Goal: Task Accomplishment & Management: Use online tool/utility

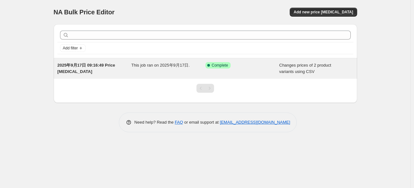
click at [275, 71] on div "Success Complete Complete" at bounding box center [242, 68] width 74 height 13
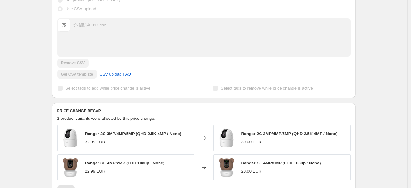
scroll to position [192, 0]
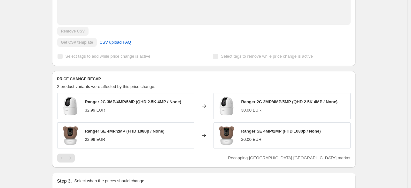
click at [131, 102] on span "Ranger 2C 3MP/4MP/5MP (QHD 2.5K 4MP / None)" at bounding box center [133, 102] width 96 height 5
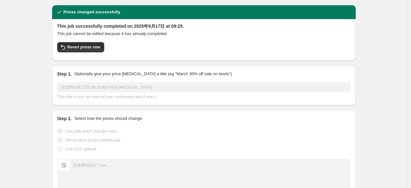
scroll to position [0, 0]
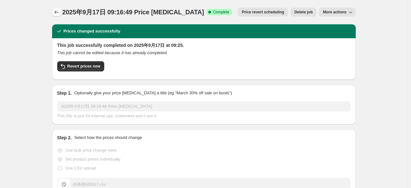
click at [58, 11] on icon "Price change jobs" at bounding box center [56, 12] width 6 height 6
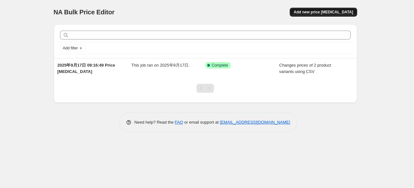
click at [340, 13] on span "Add new price [MEDICAL_DATA]" at bounding box center [322, 12] width 59 height 5
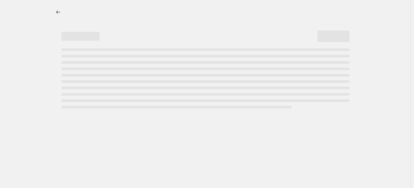
select select "percentage"
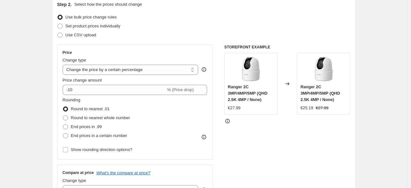
scroll to position [32, 0]
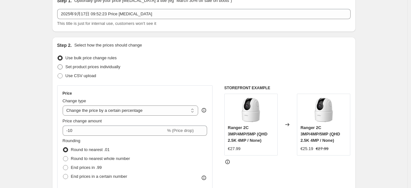
click at [72, 67] on span "Set product prices individually" at bounding box center [92, 66] width 55 height 5
click at [58, 65] on input "Set product prices individually" at bounding box center [57, 64] width 0 height 0
radio input "true"
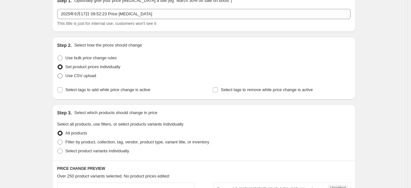
click at [92, 74] on span "Use CSV upload" at bounding box center [80, 75] width 31 height 5
click at [58, 74] on input "Use CSV upload" at bounding box center [57, 73] width 0 height 0
radio input "true"
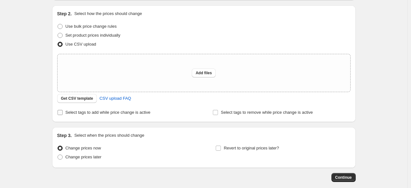
scroll to position [64, 0]
click at [200, 75] on span "Add files" at bounding box center [203, 72] width 16 height 5
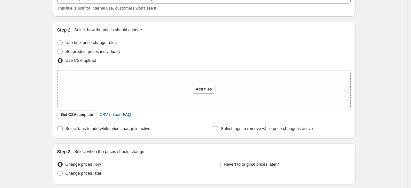
scroll to position [32, 0]
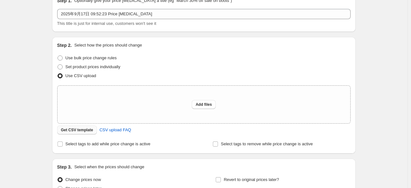
click at [88, 131] on span "Get CSV template" at bounding box center [77, 130] width 32 height 5
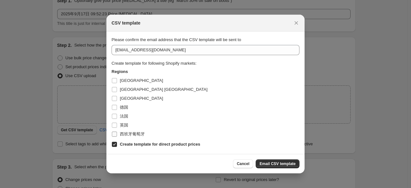
click at [112, 136] on input "西班牙葡萄牙" at bounding box center [114, 134] width 5 height 5
checkbox input "true"
click at [267, 163] on span "Email CSV template" at bounding box center [277, 164] width 36 height 5
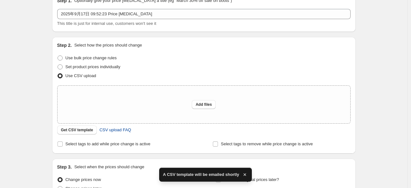
click at [126, 132] on span "CSV upload FAQ" at bounding box center [115, 130] width 32 height 6
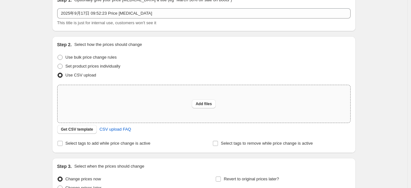
scroll to position [96, 0]
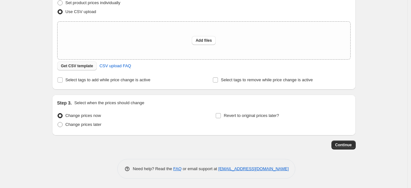
click at [92, 69] on button "Get CSV template" at bounding box center [77, 66] width 40 height 9
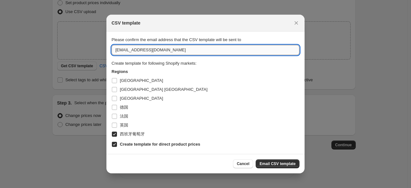
click at [148, 50] on input "[EMAIL_ADDRESS][DOMAIN_NAME]" at bounding box center [205, 50] width 188 height 10
click at [185, 50] on input "[EMAIL_ADDRESS][DOMAIN_NAME]" at bounding box center [205, 50] width 188 height 10
drag, startPoint x: 184, startPoint y: 49, endPoint x: 96, endPoint y: 40, distance: 88.8
click at [96, 188] on div "CSV template Please confirm the email address that the CSV template will be sen…" at bounding box center [205, 189] width 411 height 0
paste input "shaohua.chen3"
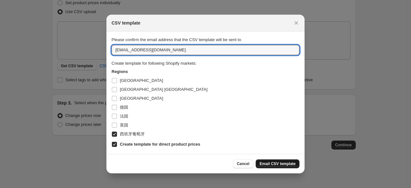
type input "[EMAIL_ADDRESS][DOMAIN_NAME]"
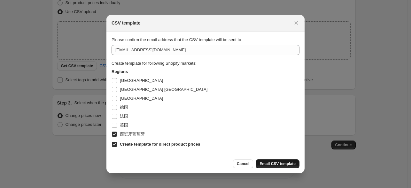
click at [272, 164] on span "Email CSV template" at bounding box center [277, 164] width 36 height 5
